Goal: Transaction & Acquisition: Book appointment/travel/reservation

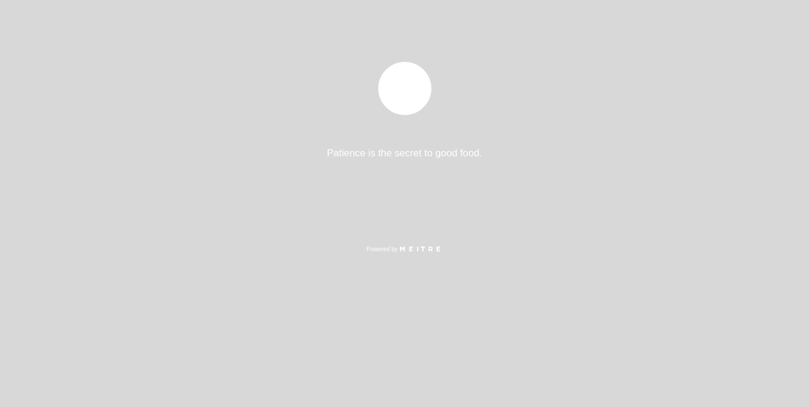
select select "es"
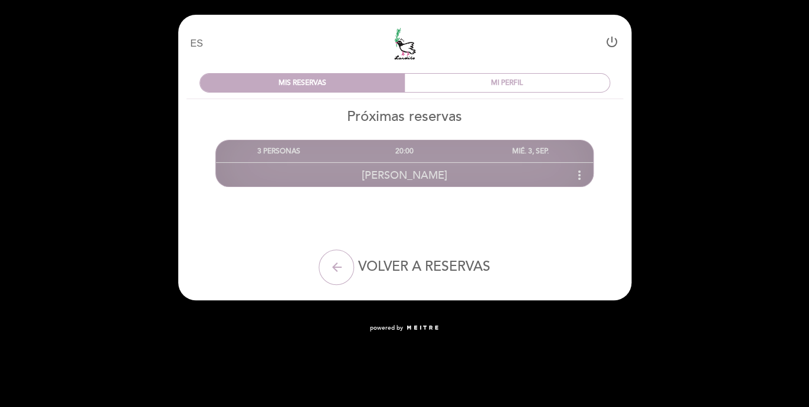
click at [393, 153] on div "20:00" at bounding box center [405, 151] width 126 height 22
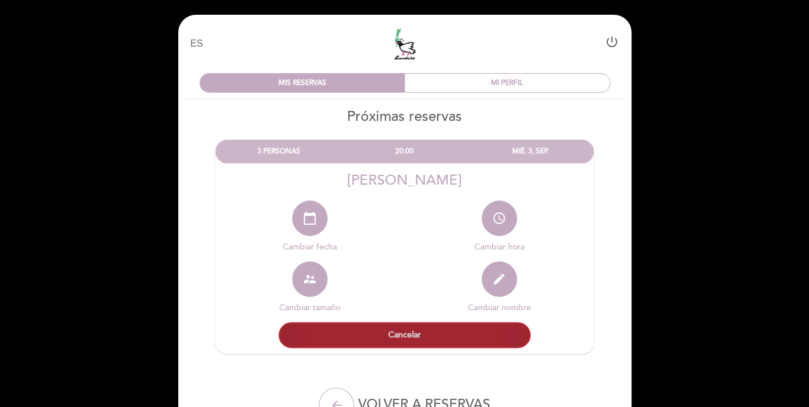
click at [403, 337] on button "Cancelar" at bounding box center [404, 335] width 252 height 26
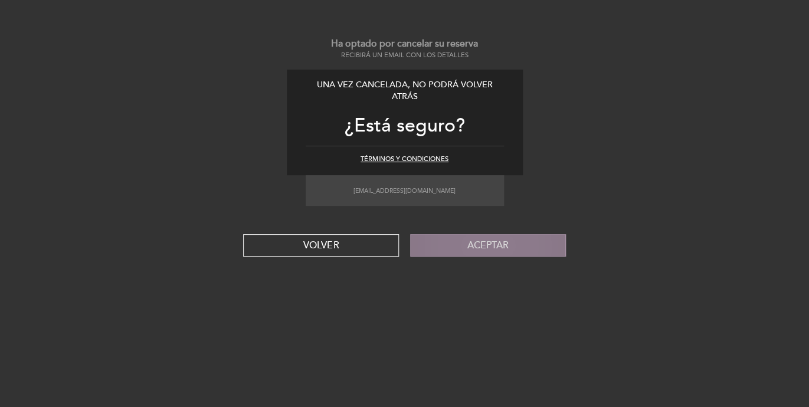
click at [466, 249] on button "Aceptar" at bounding box center [488, 245] width 156 height 22
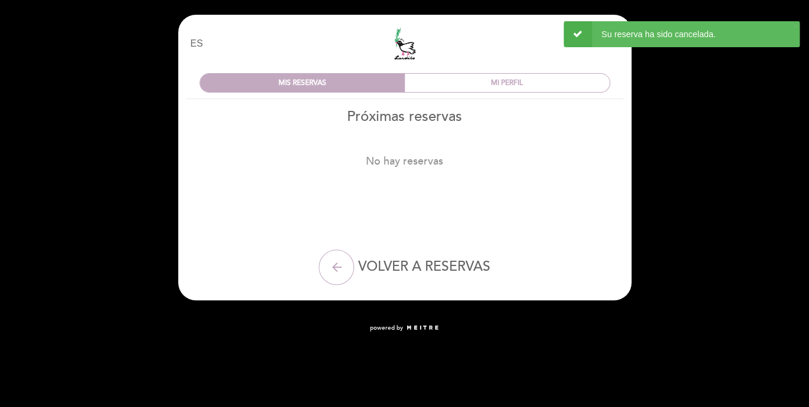
click at [429, 261] on span "VOLVER A RESERVAS" at bounding box center [423, 266] width 132 height 17
click at [343, 268] on button "arrow_back" at bounding box center [336, 266] width 35 height 35
select select "es"
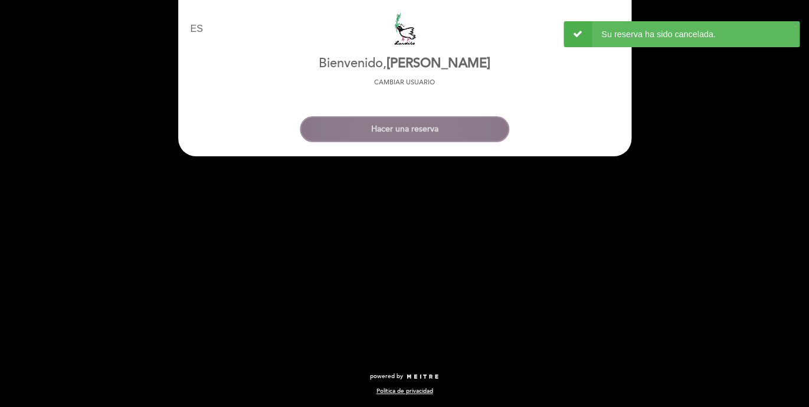
click at [382, 134] on button "Hacer una reserva" at bounding box center [404, 129] width 209 height 26
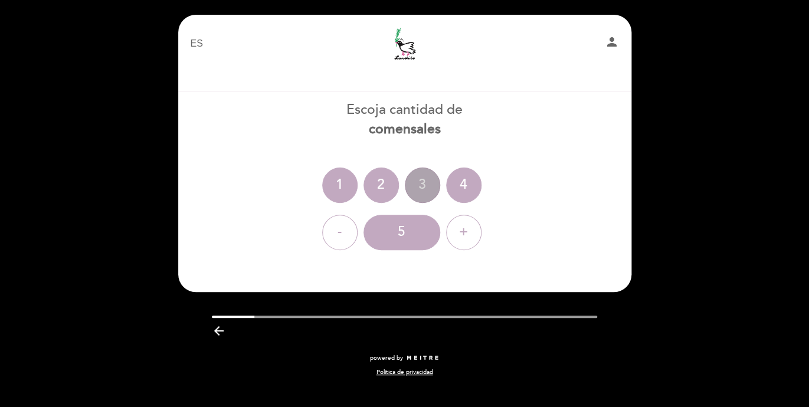
click at [423, 180] on div "3" at bounding box center [422, 185] width 35 height 35
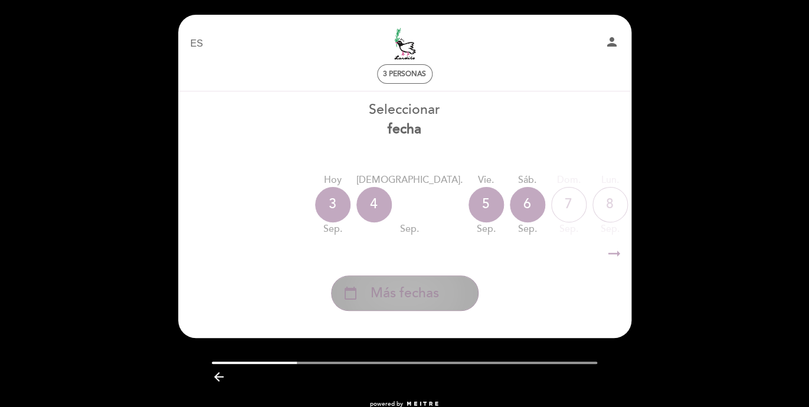
click at [392, 287] on span "Más fechas" at bounding box center [404, 293] width 68 height 19
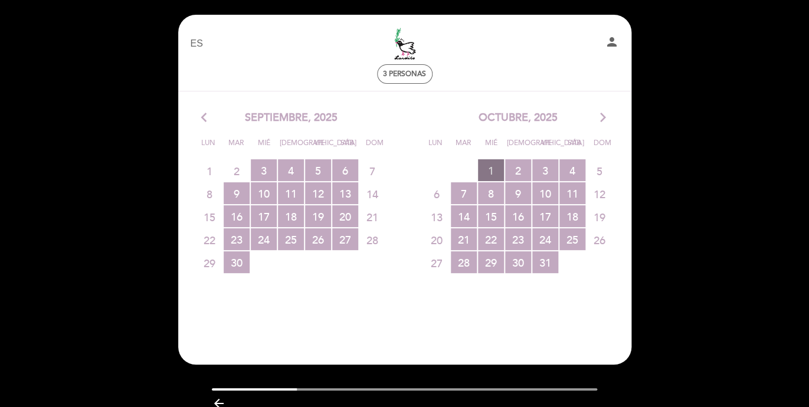
click at [498, 169] on span "1 RESERVAS DISPONIBLES" at bounding box center [491, 170] width 26 height 22
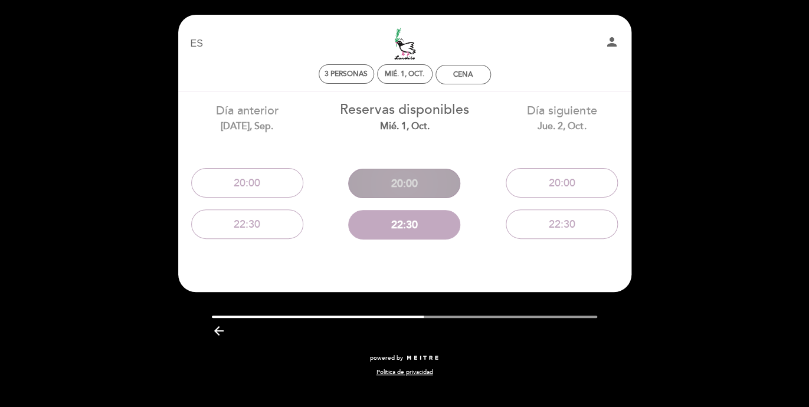
click at [426, 183] on button "20:00" at bounding box center [404, 183] width 112 height 29
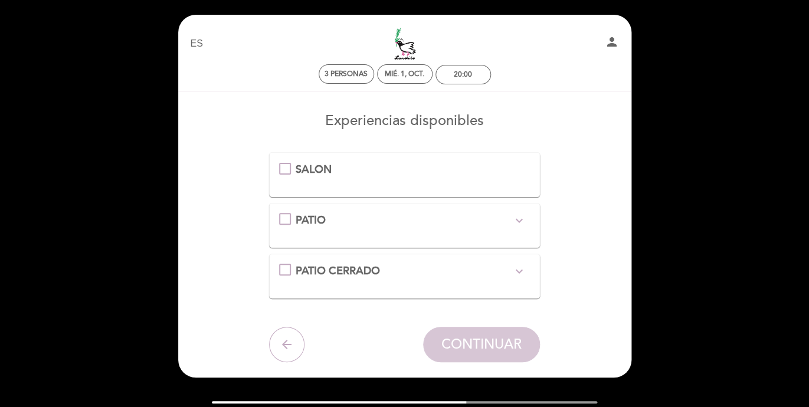
click at [289, 268] on div "PATIO CERRADO expand_more *Sector calefaccionado y no fumador" at bounding box center [404, 271] width 251 height 15
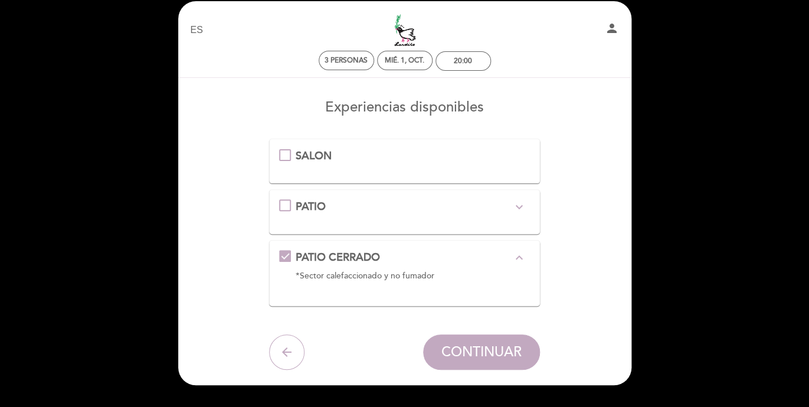
scroll to position [17, 0]
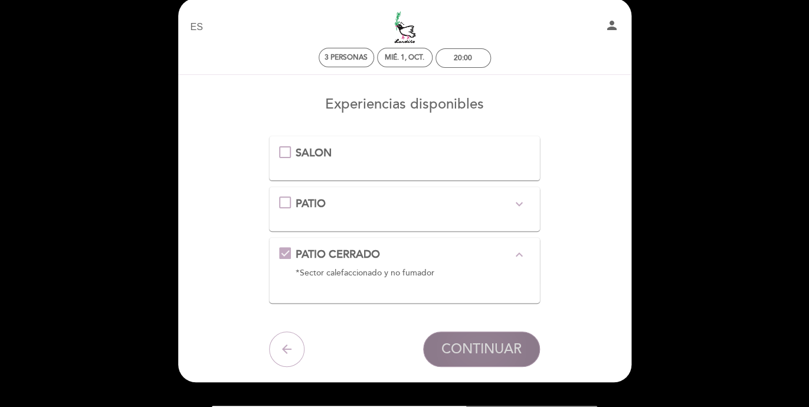
click at [492, 348] on span "CONTINUAR" at bounding box center [481, 349] width 80 height 17
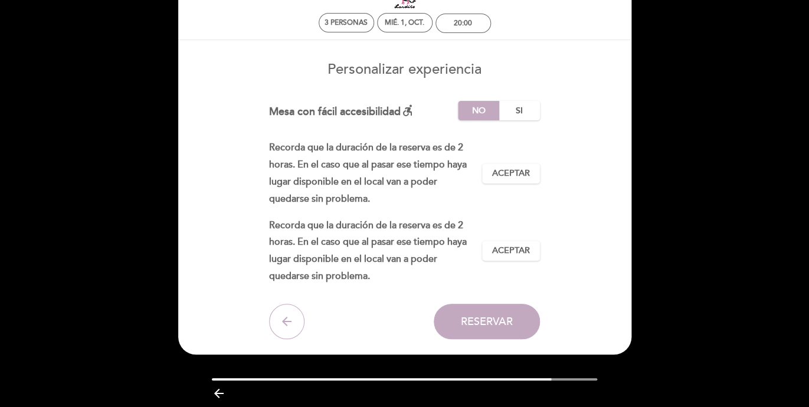
scroll to position [54, 0]
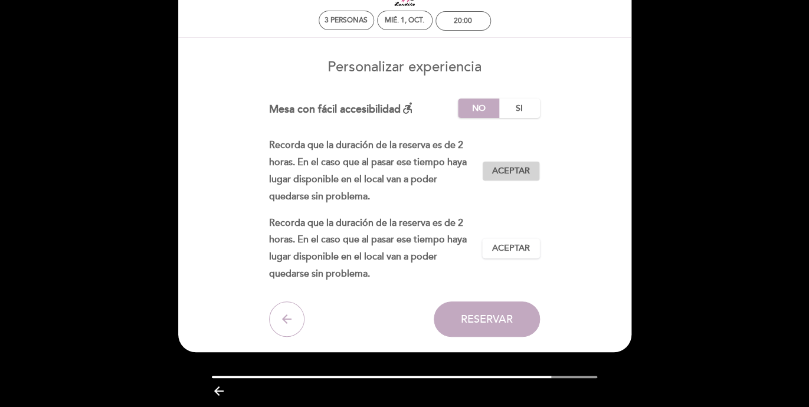
click at [505, 161] on button "Aceptar Aceptado" at bounding box center [511, 171] width 58 height 20
click at [505, 247] on span "Aceptar" at bounding box center [511, 248] width 38 height 12
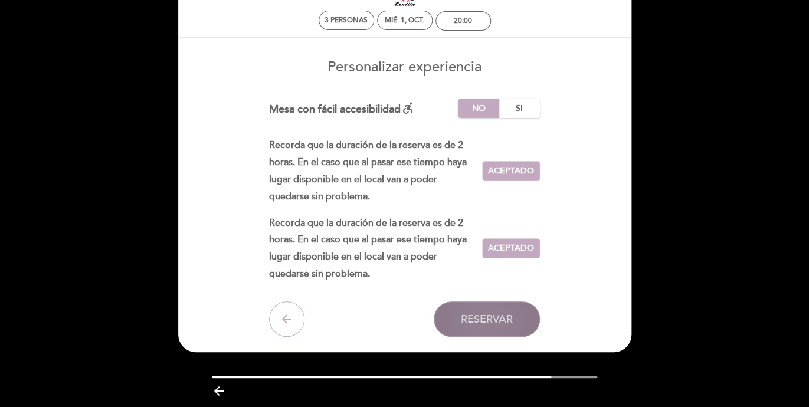
click at [498, 323] on span "Reservar" at bounding box center [487, 319] width 52 height 13
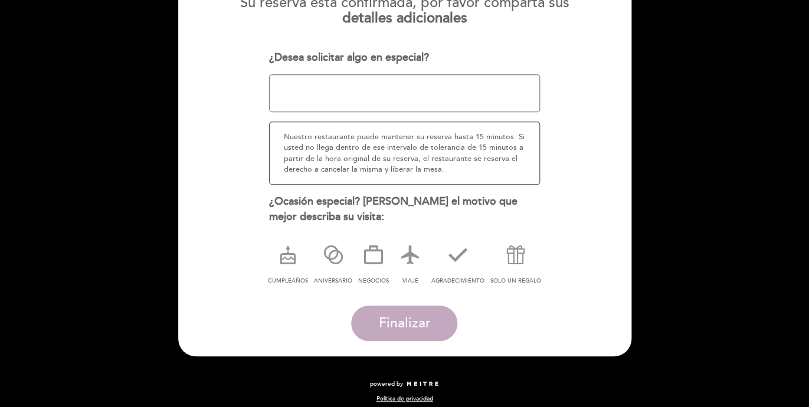
scroll to position [157, 0]
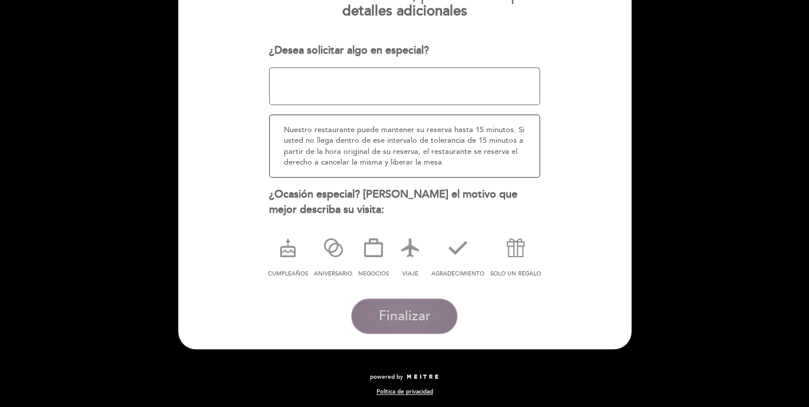
click at [416, 306] on button "Finalizar" at bounding box center [404, 315] width 106 height 35
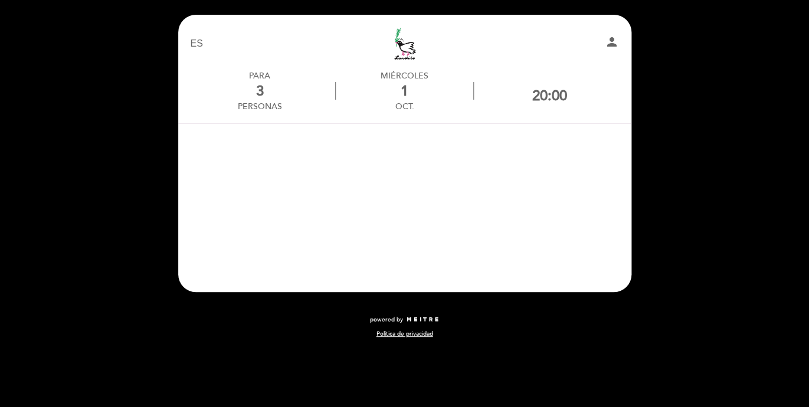
scroll to position [0, 0]
